Goal: Entertainment & Leisure: Consume media (video, audio)

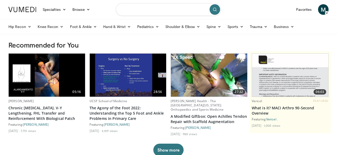
click at [140, 10] on input "Search topics, interventions" at bounding box center [168, 9] width 105 height 13
type input "**********"
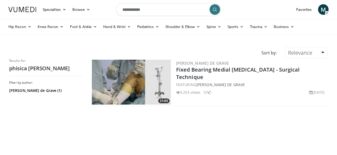
click at [126, 87] on img at bounding box center [131, 81] width 79 height 45
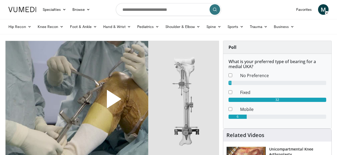
click at [112, 101] on span "Video Player" at bounding box center [112, 101] width 0 height 0
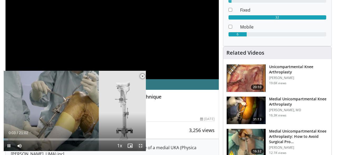
click at [140, 146] on span "Video Player" at bounding box center [140, 145] width 11 height 11
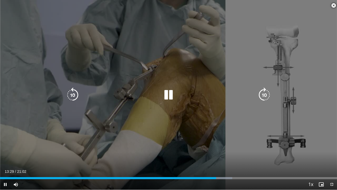
click at [267, 95] on icon "Video Player" at bounding box center [264, 94] width 15 height 15
click at [263, 96] on icon "Video Player" at bounding box center [264, 94] width 15 height 15
click at [135, 78] on div "10 seconds Tap to unmute" at bounding box center [168, 94] width 337 height 189
